Goal: Submit feedback/report problem

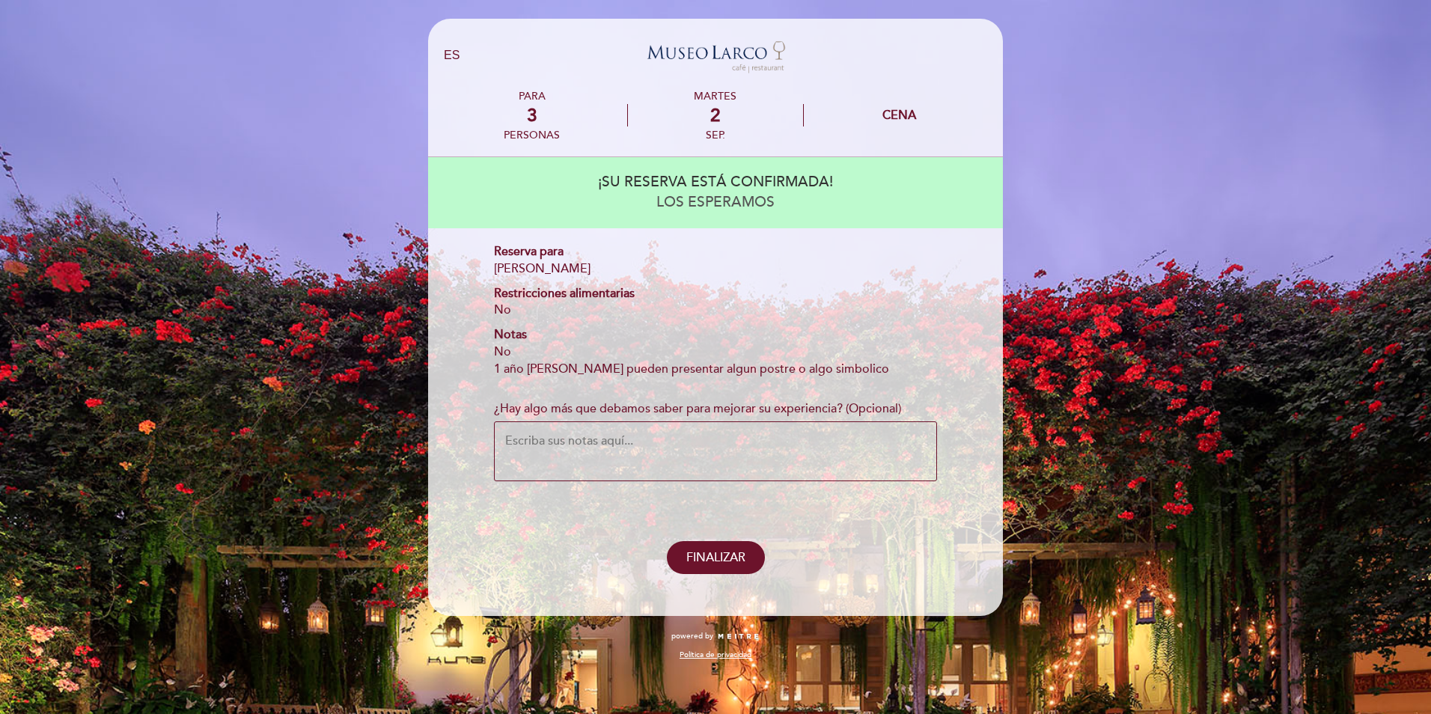
select select "es"
click at [707, 461] on textarea "¿Hay algo más que debamos saber para mejorar su experiencia? (Opcional)" at bounding box center [715, 451] width 443 height 60
click at [712, 454] on textarea "¿Hay algo más que debamos saber para mejorar su experiencia? (Opcional)" at bounding box center [715, 451] width 443 height 60
type textarea "1"
paste textarea "02 adultos y 01 niña (1 año y 9 meses)"
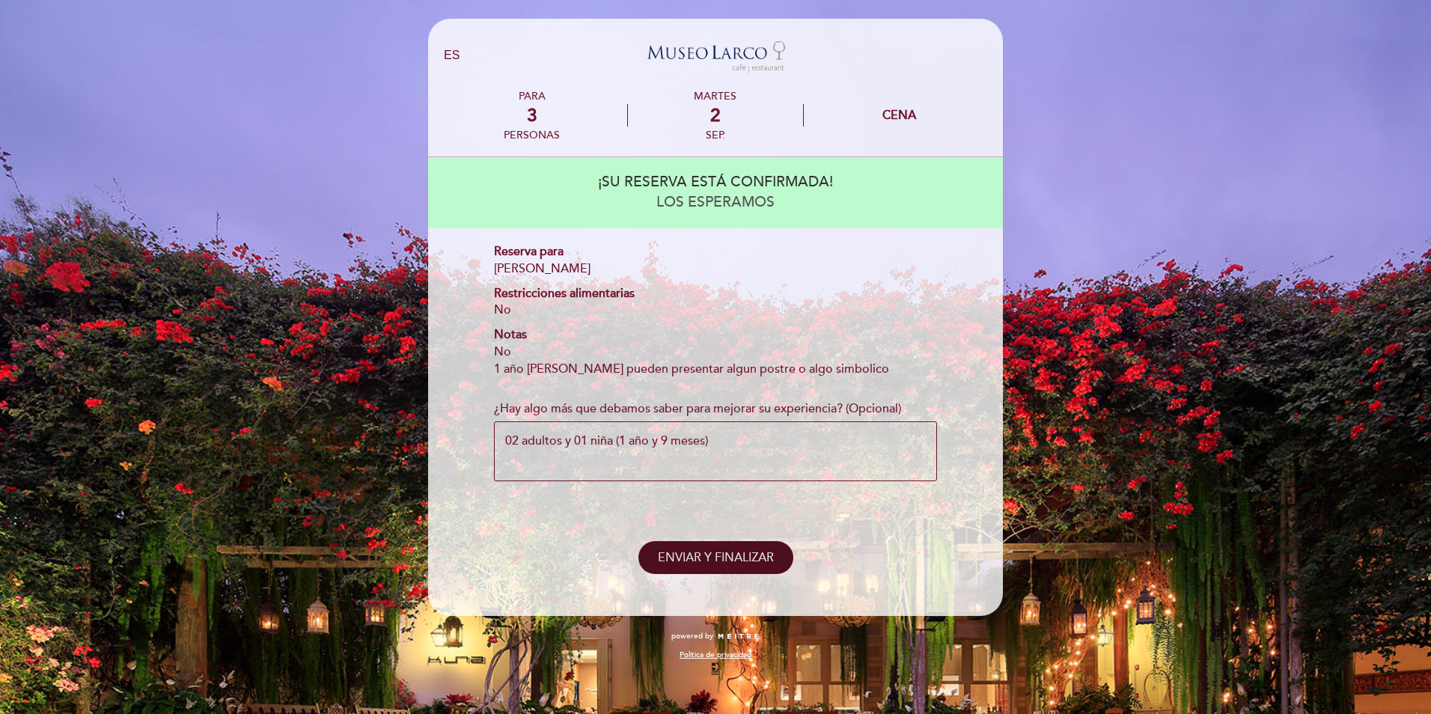
type textarea "02 adultos y 01 niña (1 año y 9 meses)"
click at [703, 555] on span "ENVIAR Y FINALIZAR" at bounding box center [716, 557] width 116 height 15
click at [675, 552] on span "ENVIAR Y FINALIZAR" at bounding box center [716, 557] width 116 height 15
click at [671, 555] on span "ENVIAR Y FINALIZAR" at bounding box center [716, 557] width 116 height 15
